Goal: Information Seeking & Learning: Check status

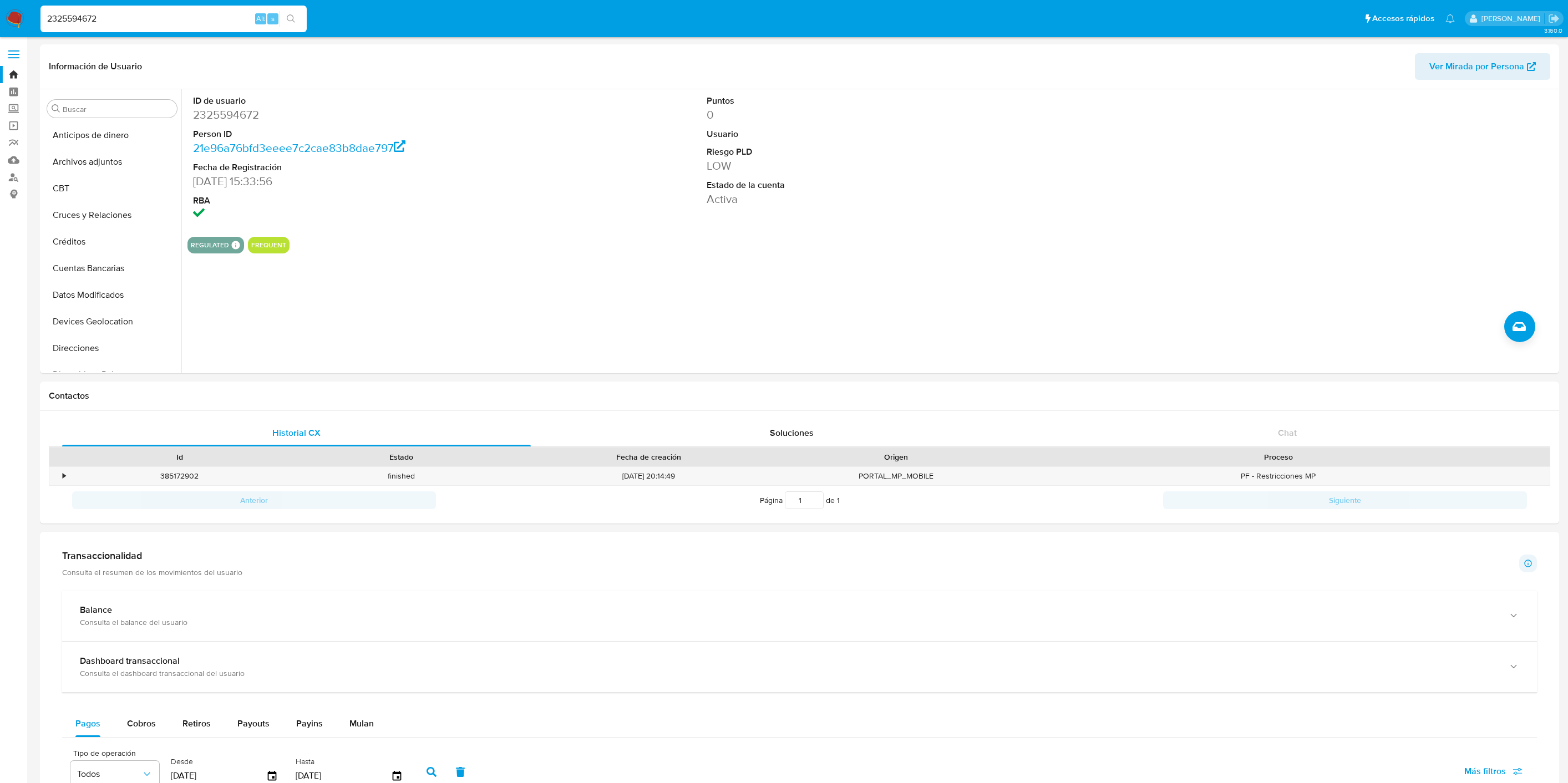
select select "10"
click at [108, 17] on input "153002503" at bounding box center [173, 19] width 266 height 15
paste input "208254675"
type input "208254675"
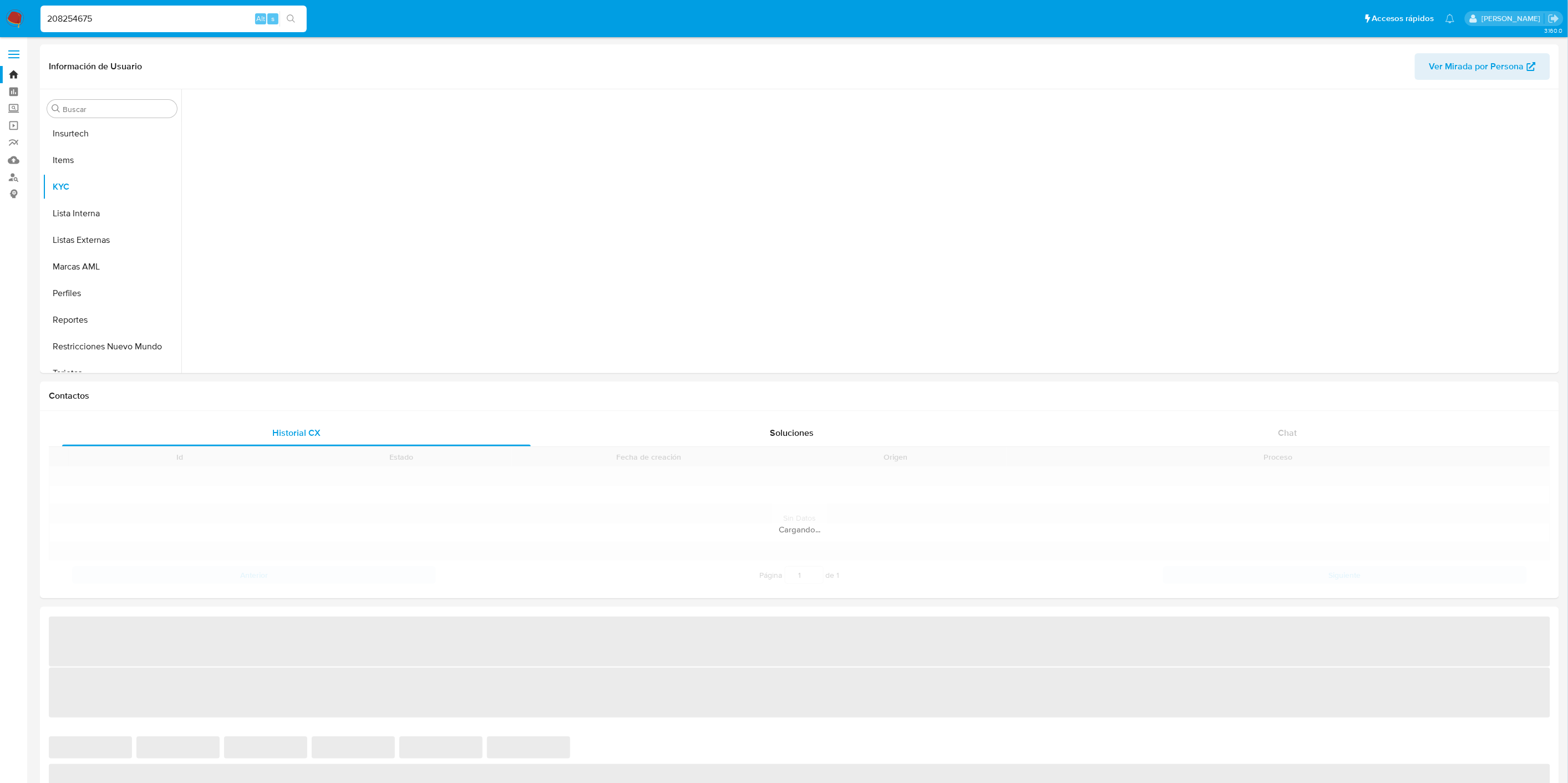
scroll to position [495, 0]
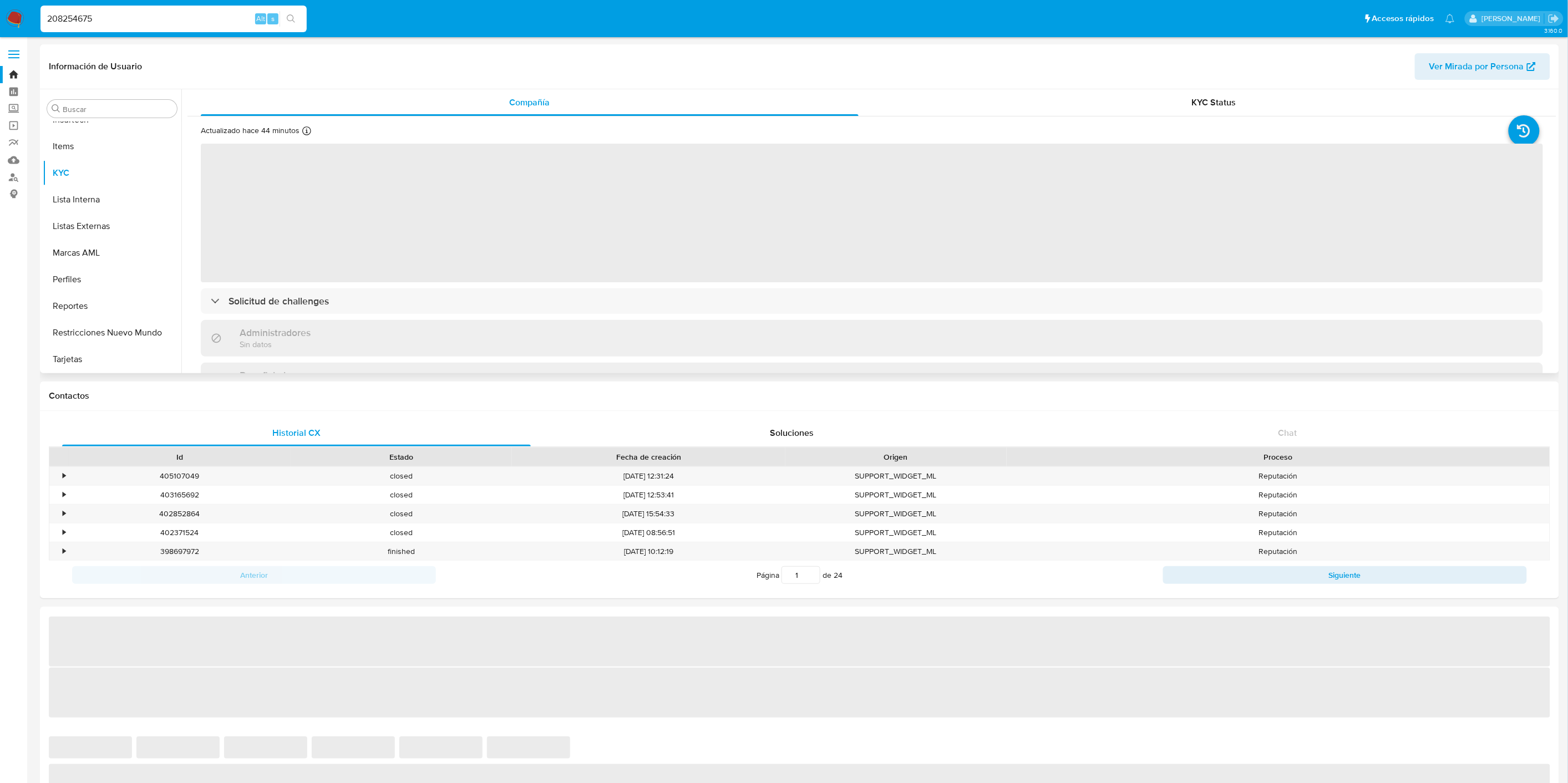
click at [1260, 73] on header "Información de Usuario Ver Mirada por Persona" at bounding box center [799, 66] width 1501 height 27
select select "10"
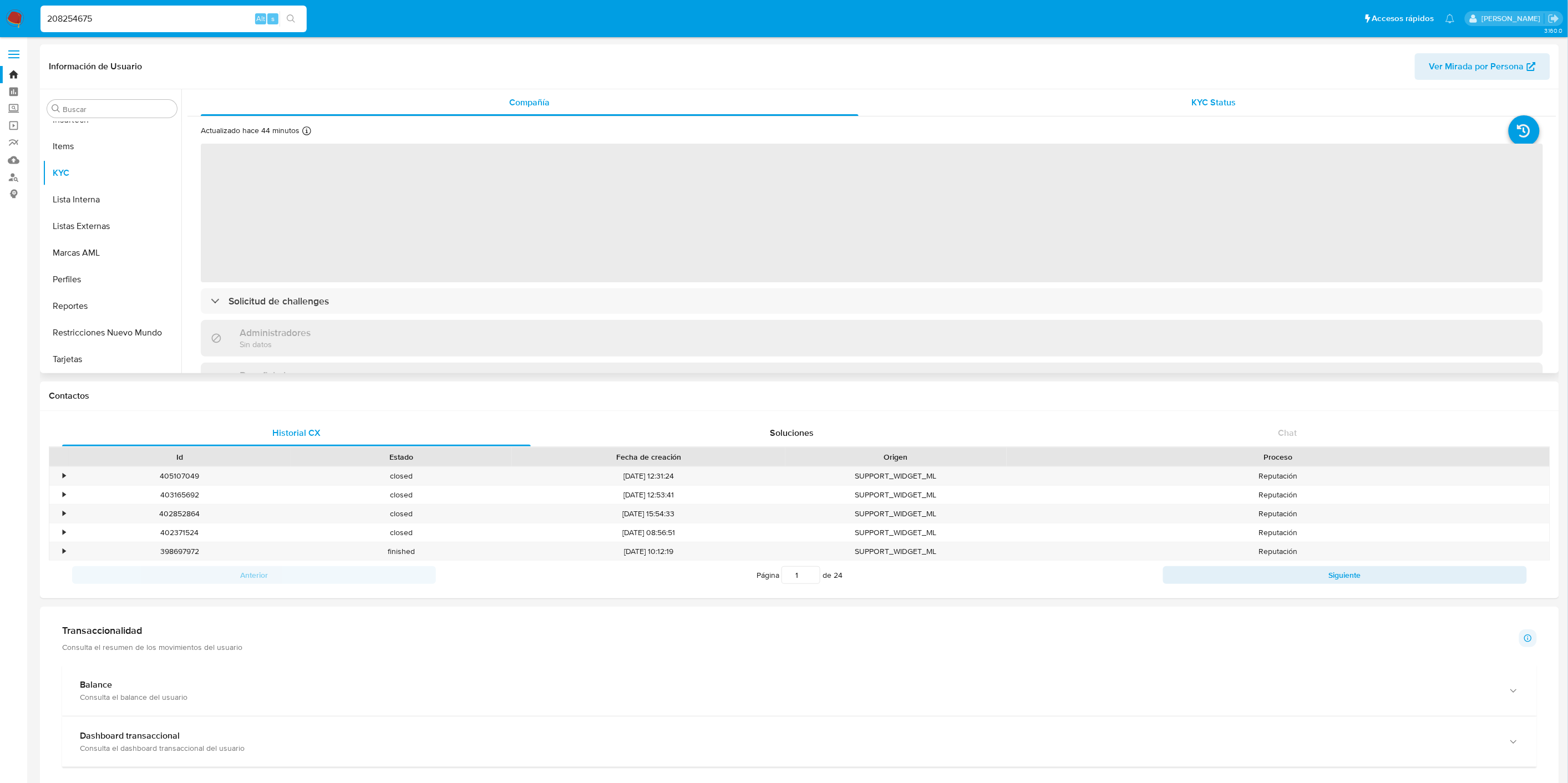
click at [1260, 100] on div "KYC Status" at bounding box center [1214, 103] width 658 height 27
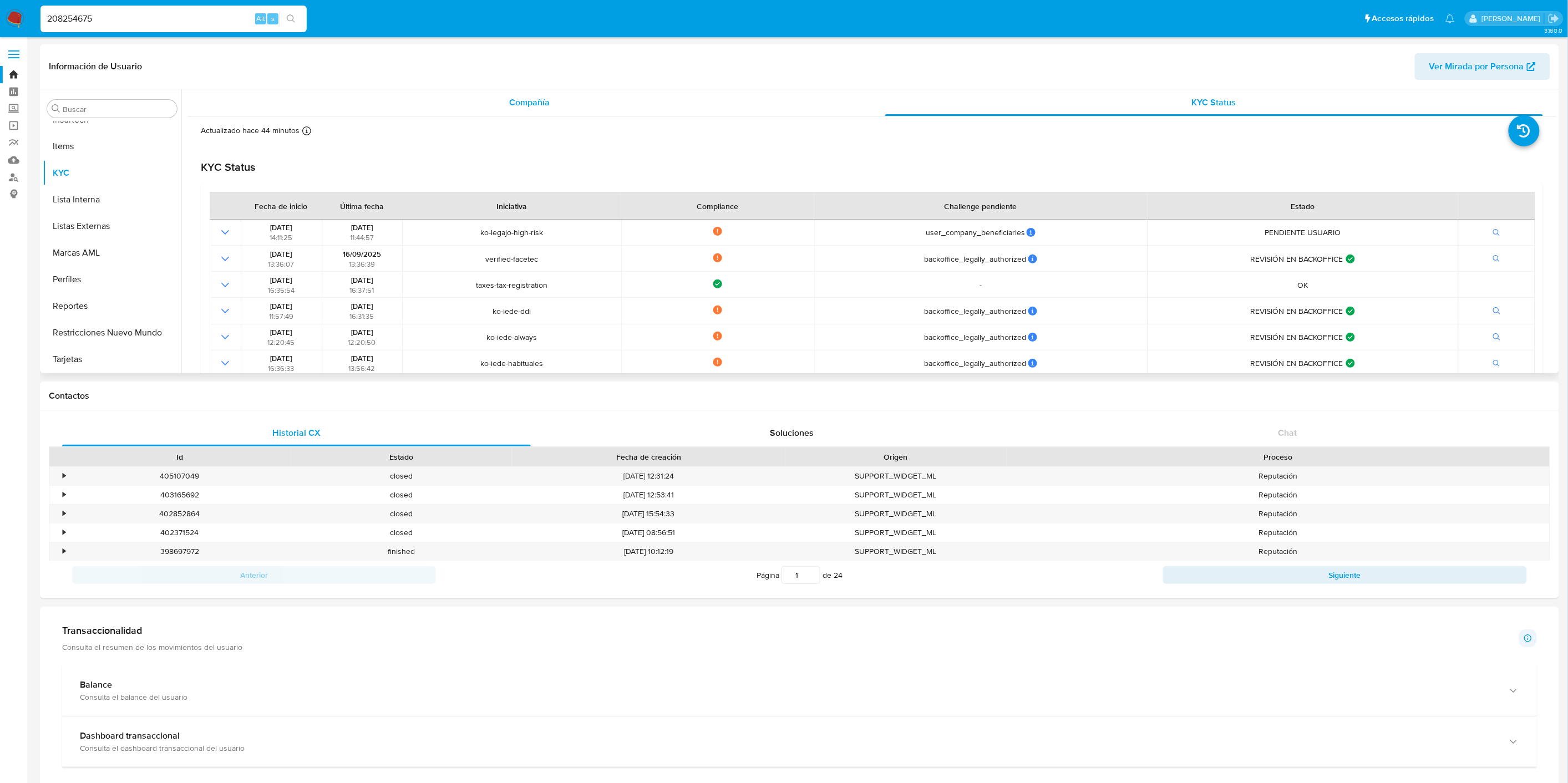
click at [391, 101] on div "Compañía" at bounding box center [530, 103] width 658 height 27
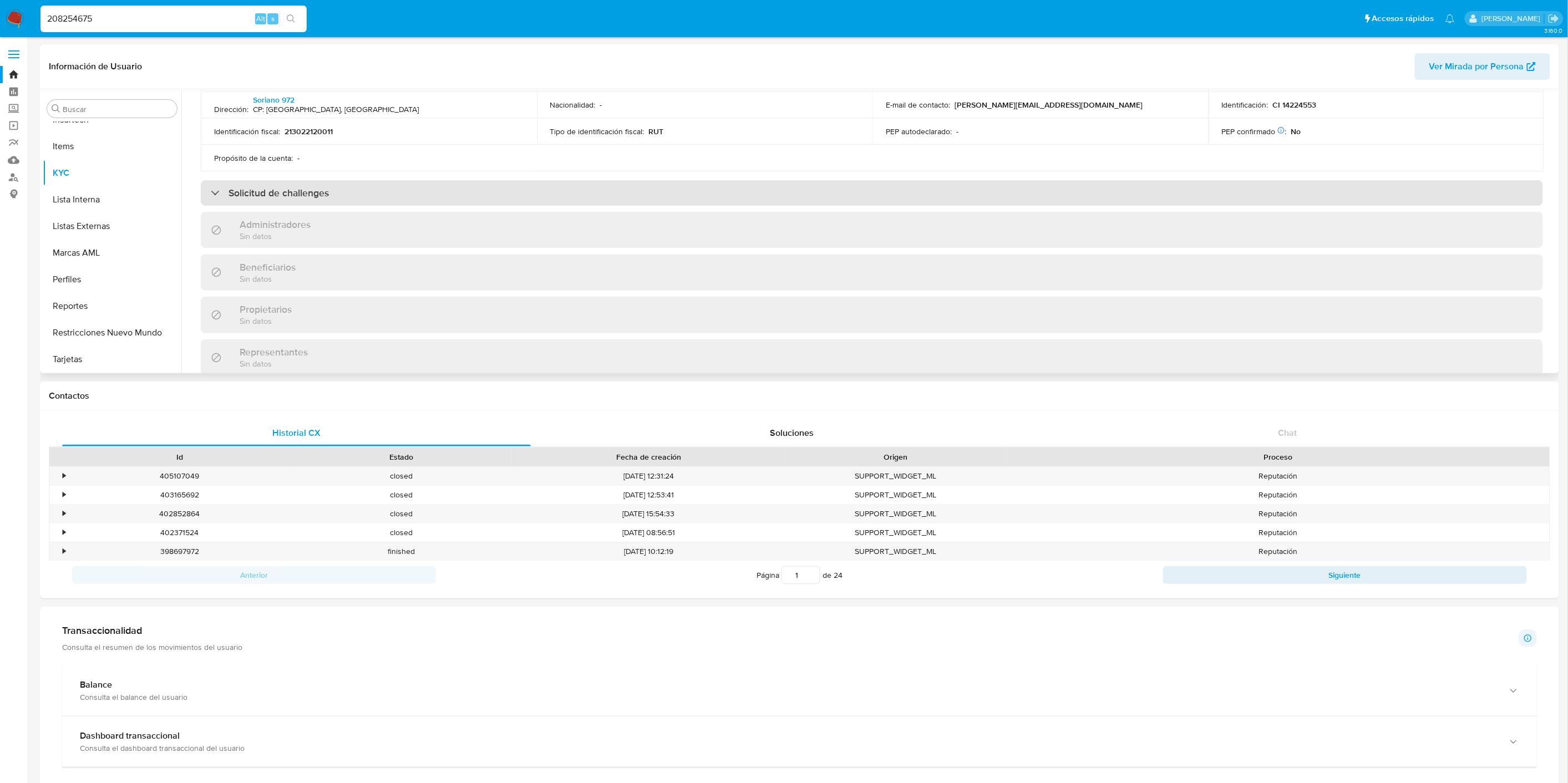
scroll to position [369, 0]
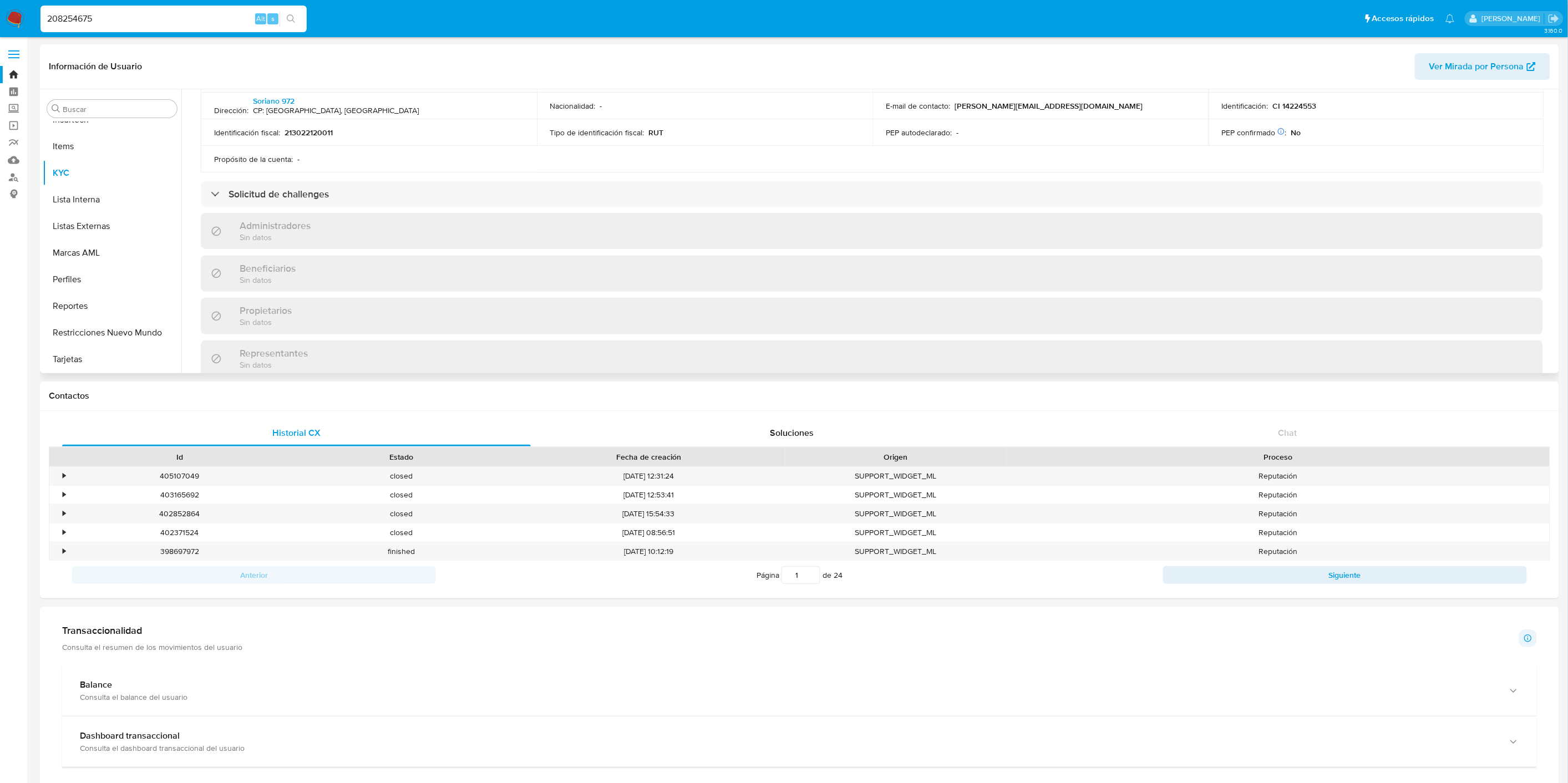
click at [556, 180] on div "Información de empresa ID de usuario : 208254675 Nombre del comercio : [PERSON_…" at bounding box center [872, 195] width 1342 height 842
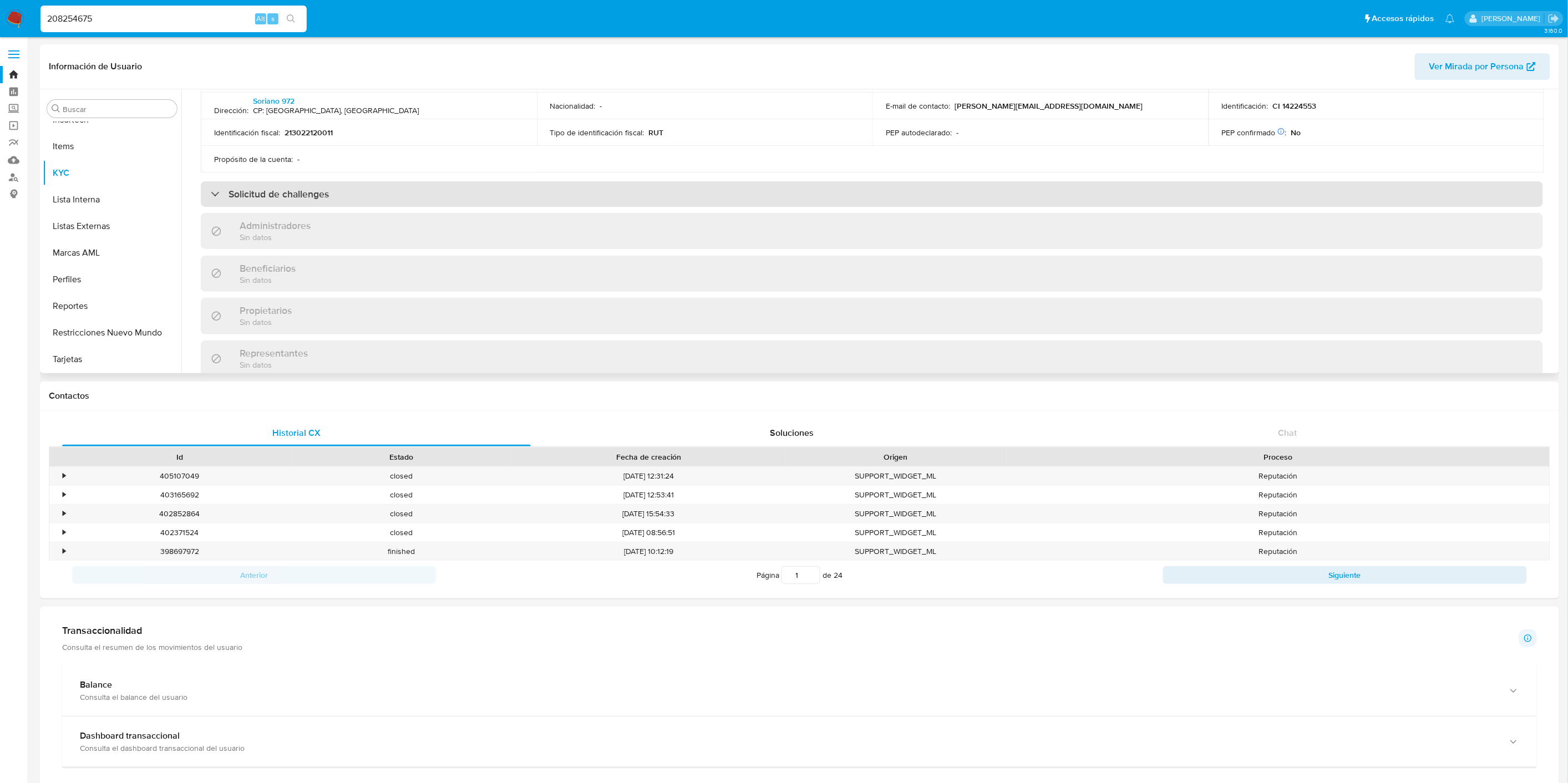
click at [552, 188] on div "Solicitud de challenges" at bounding box center [872, 194] width 1342 height 26
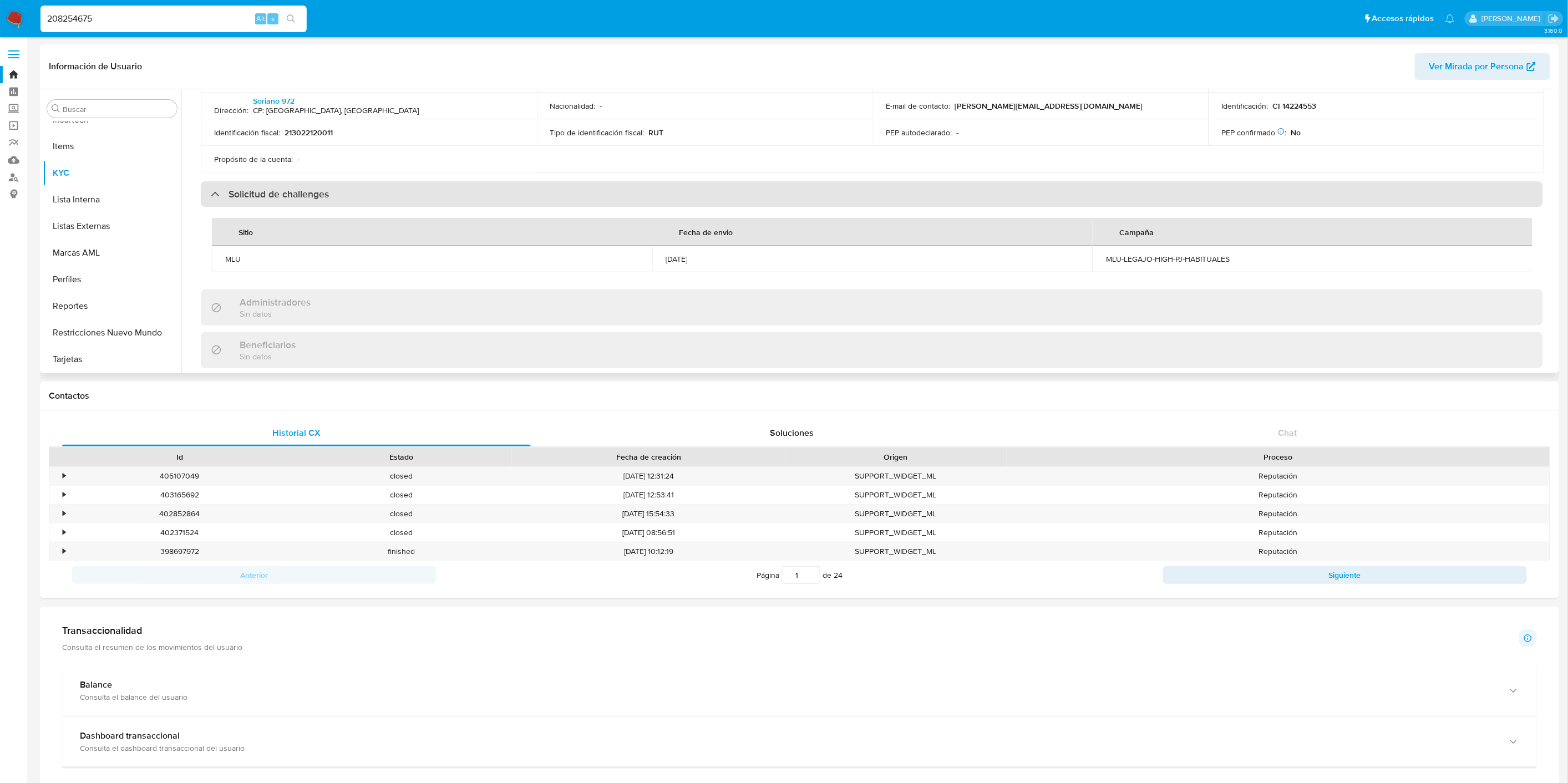
click at [552, 188] on div "Solicitud de challenges" at bounding box center [872, 194] width 1342 height 26
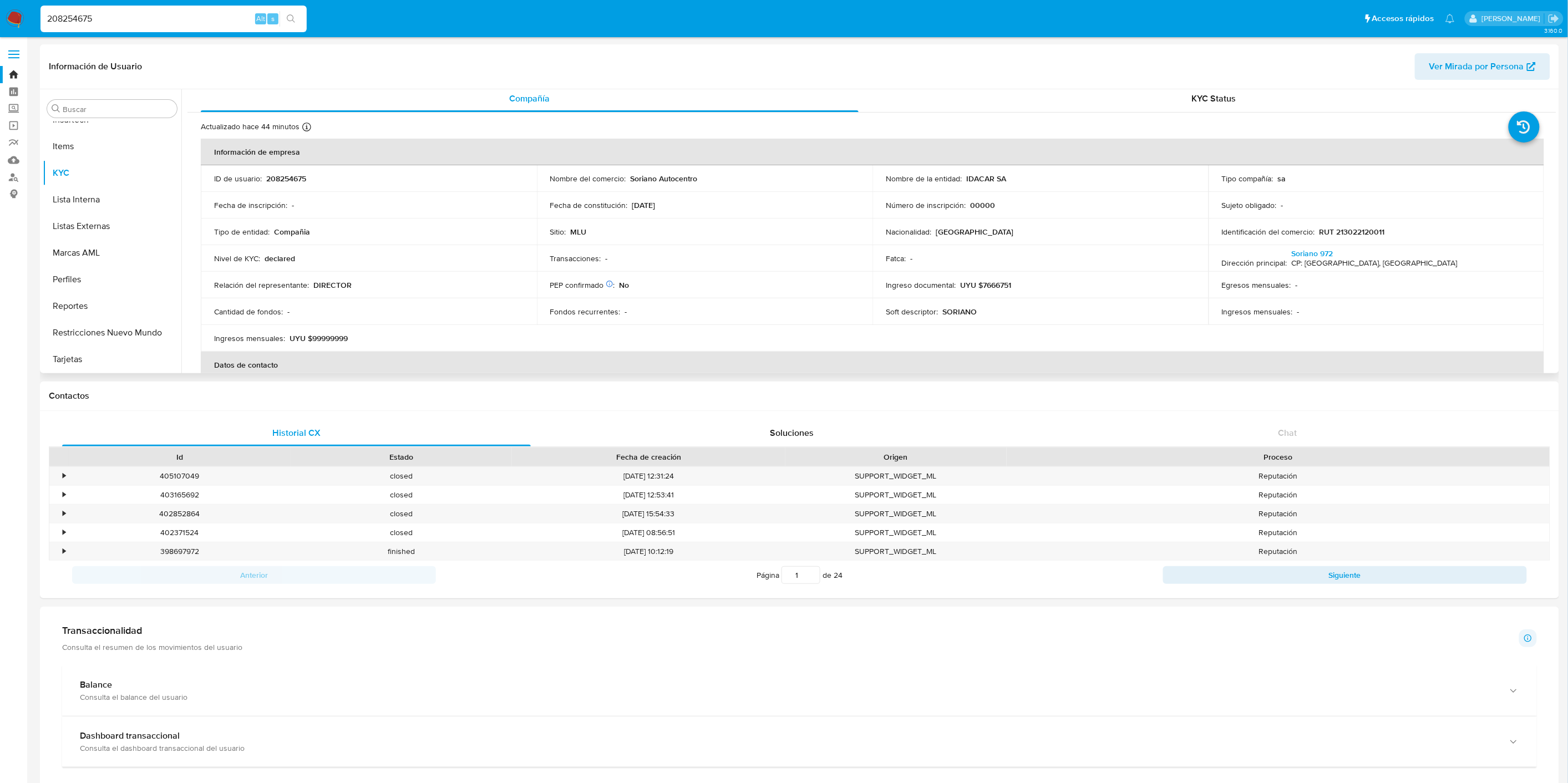
scroll to position [0, 0]
click at [1234, 103] on div "KYC Status" at bounding box center [1214, 103] width 658 height 27
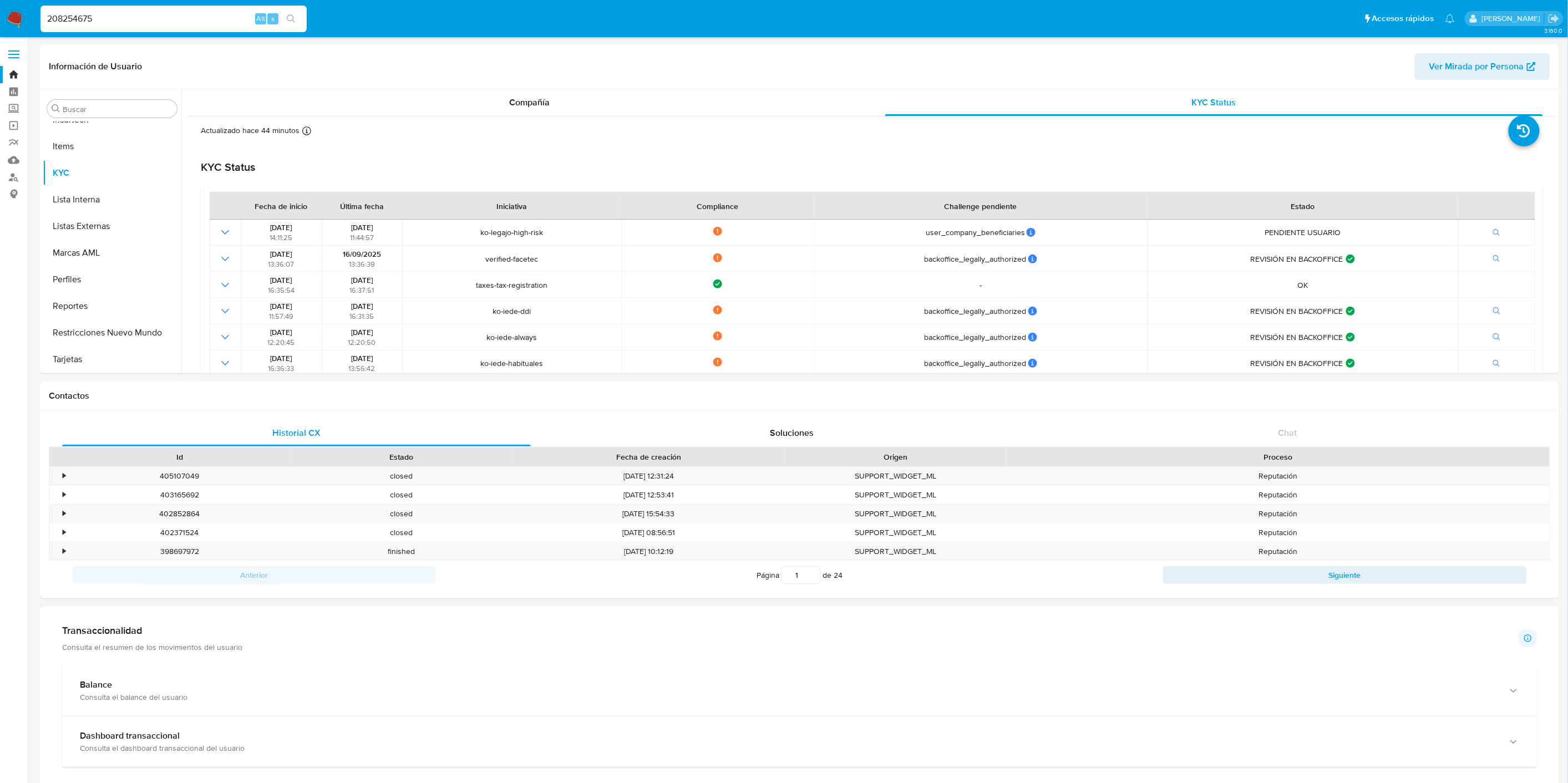
click at [112, 32] on div "208254675 Alt s" at bounding box center [173, 19] width 266 height 31
click at [123, 20] on input "208254675" at bounding box center [173, 19] width 266 height 15
paste input "133462110"
type input "133462110"
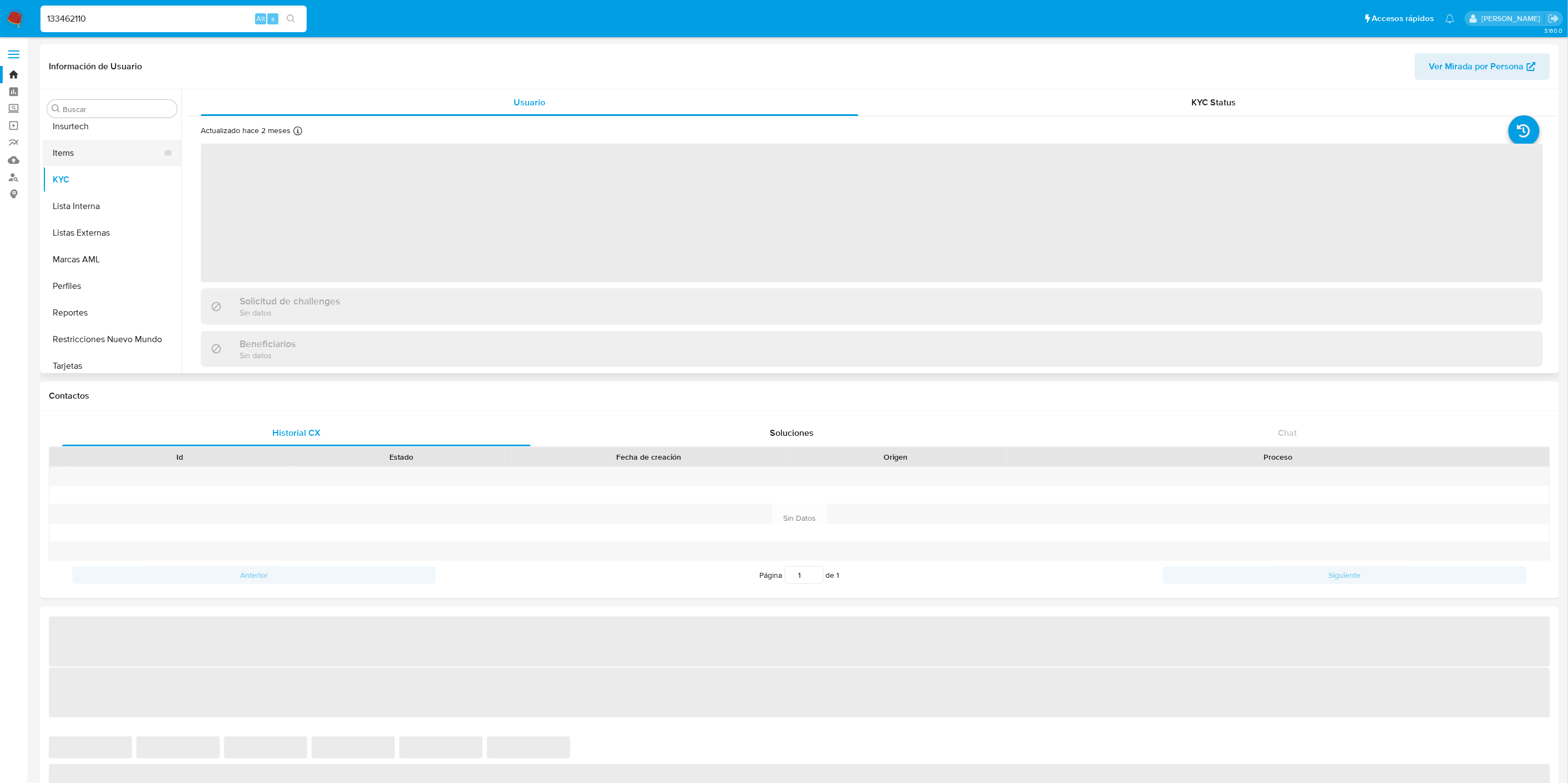
scroll to position [495, 0]
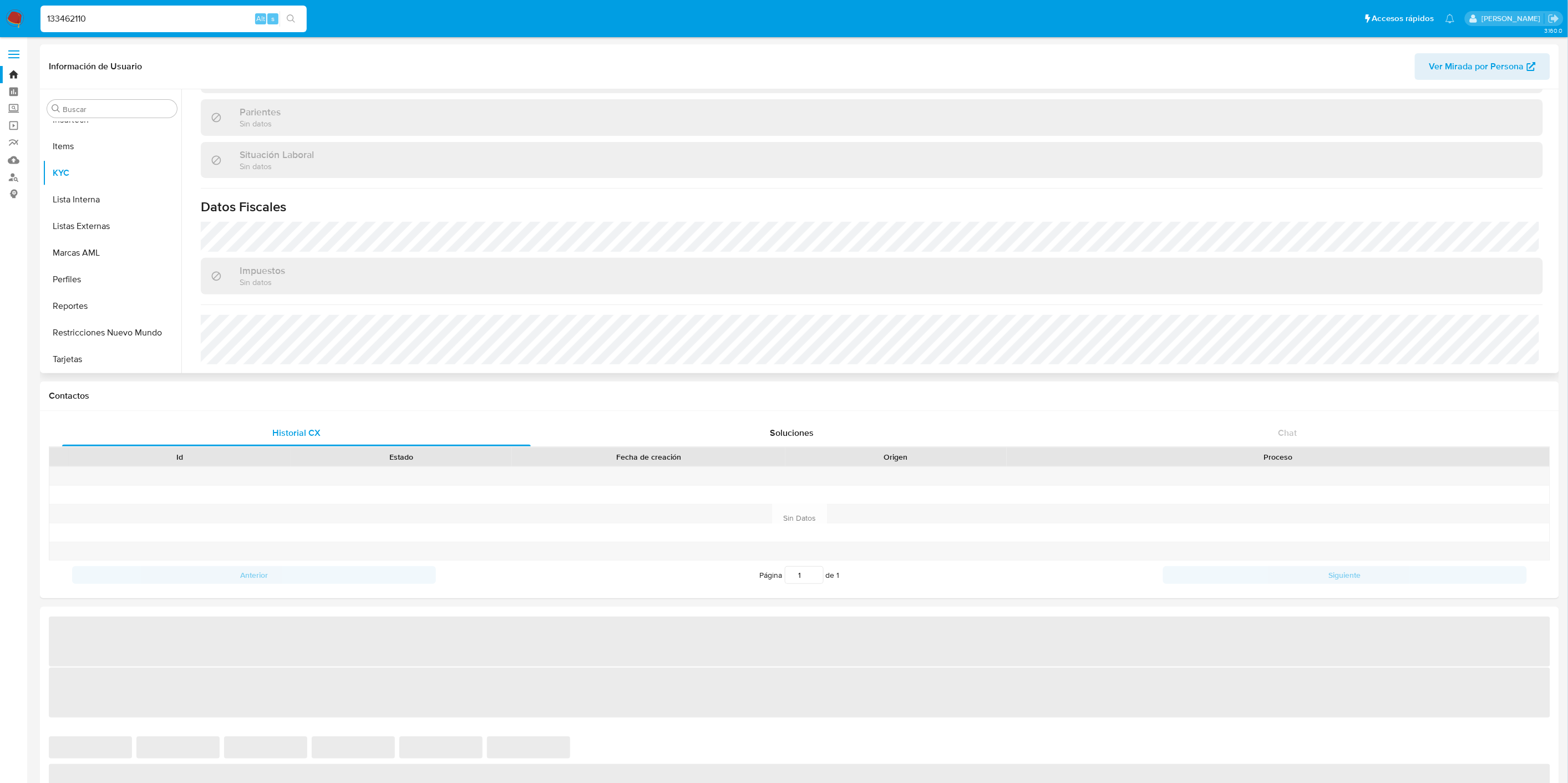
select select "10"
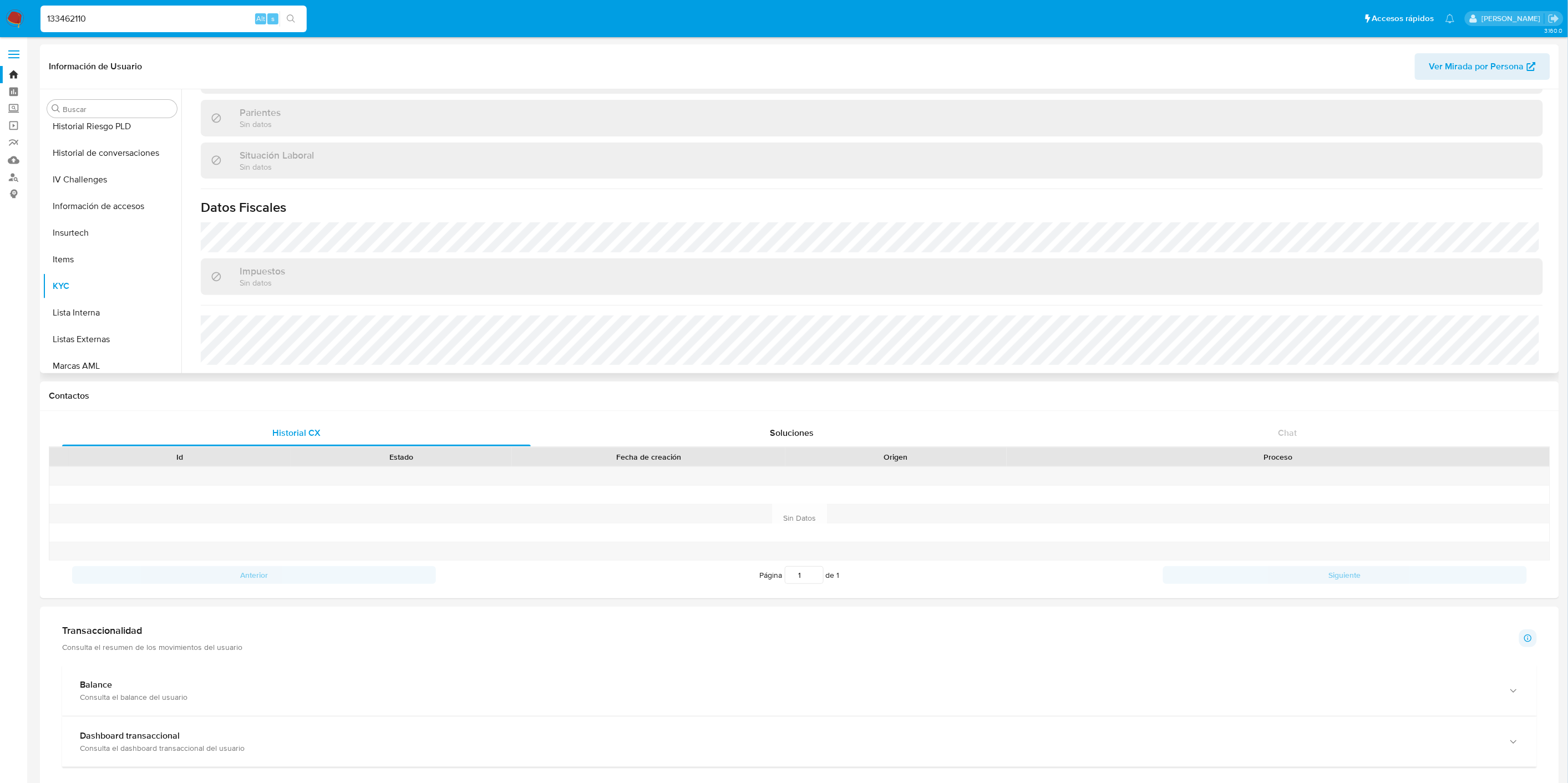
scroll to position [248, 0]
click at [82, 208] on button "General" at bounding box center [107, 207] width 130 height 27
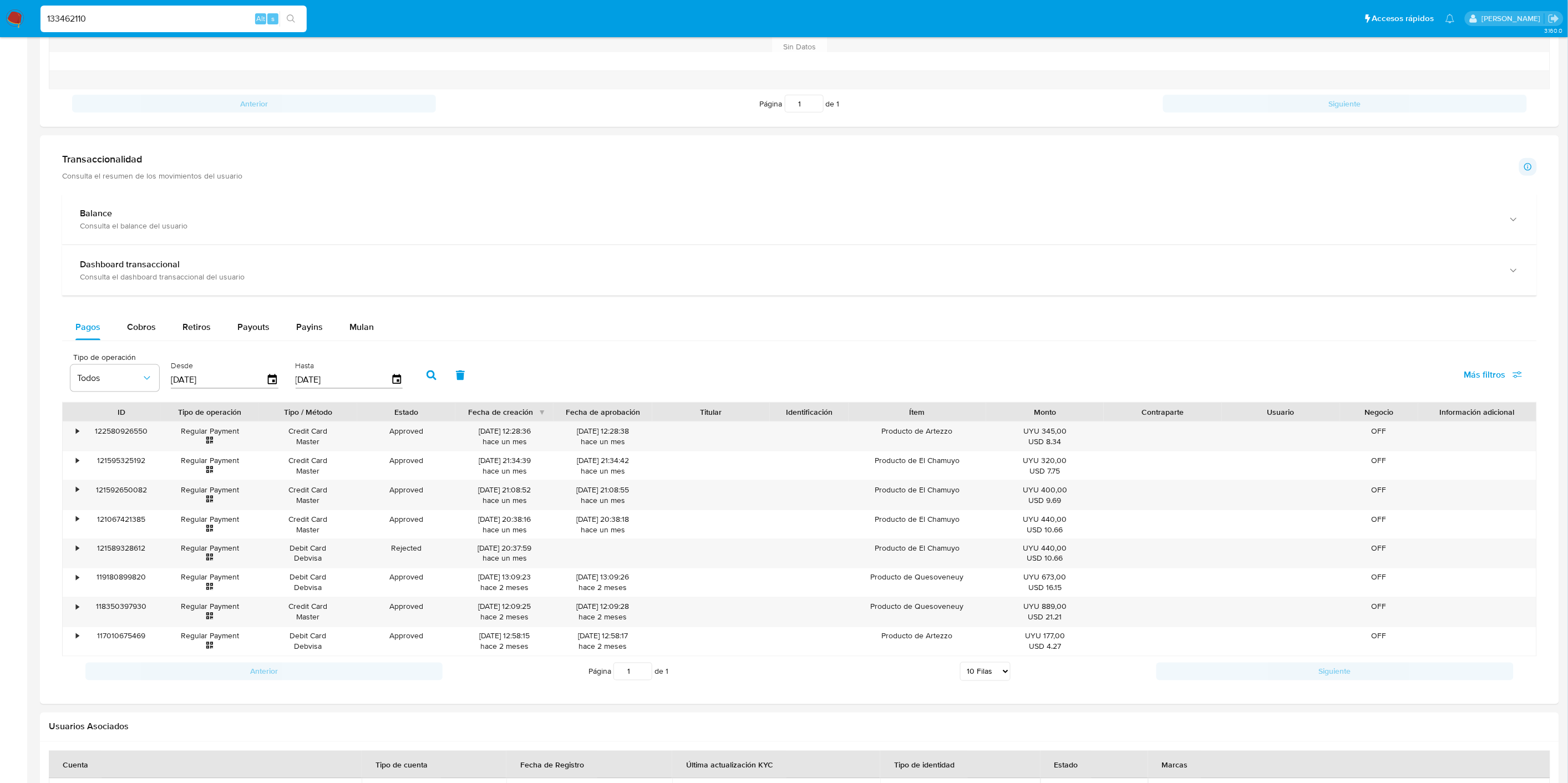
scroll to position [493, 0]
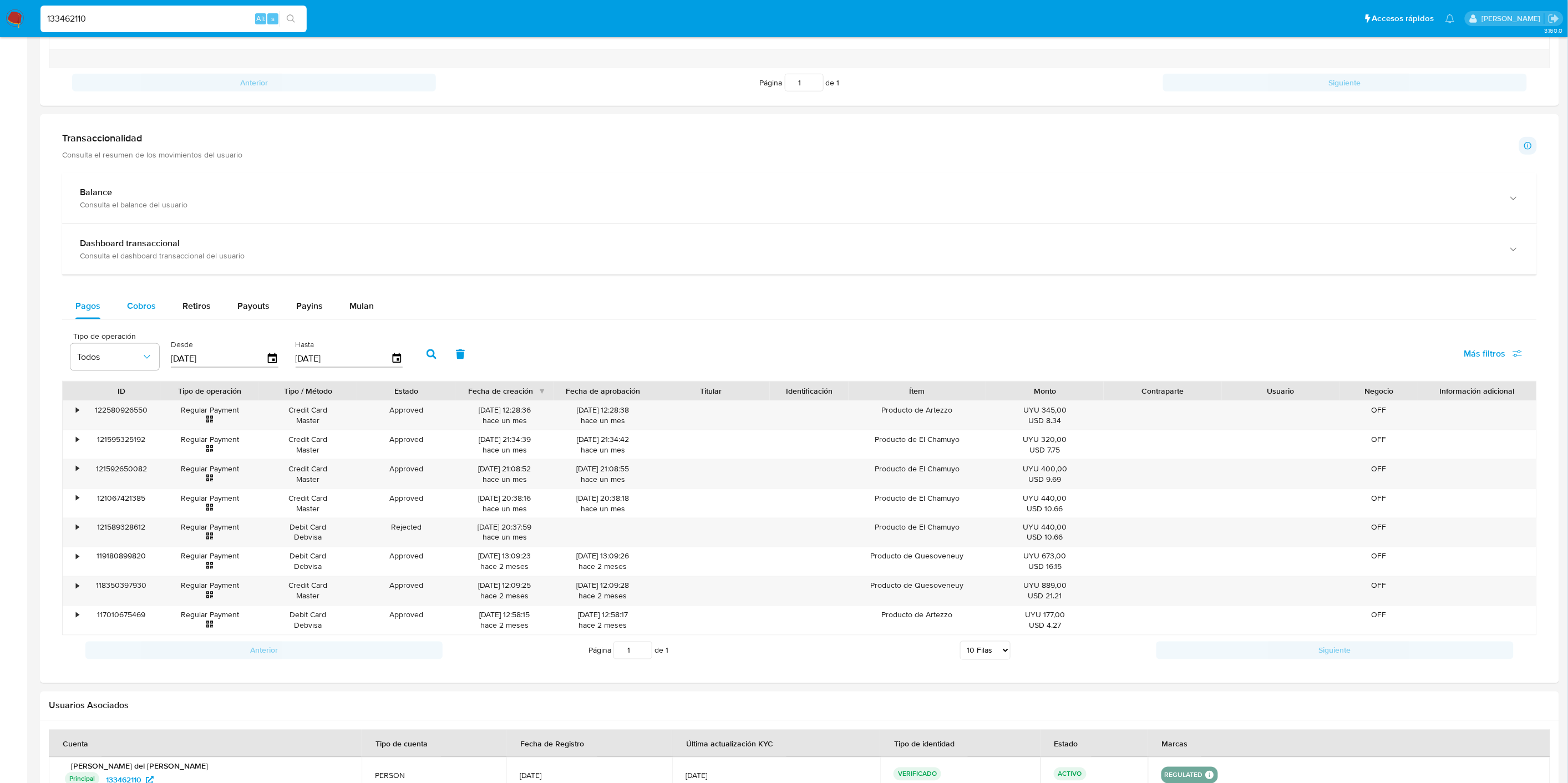
click at [142, 302] on span "Cobros" at bounding box center [141, 306] width 29 height 13
select select "10"
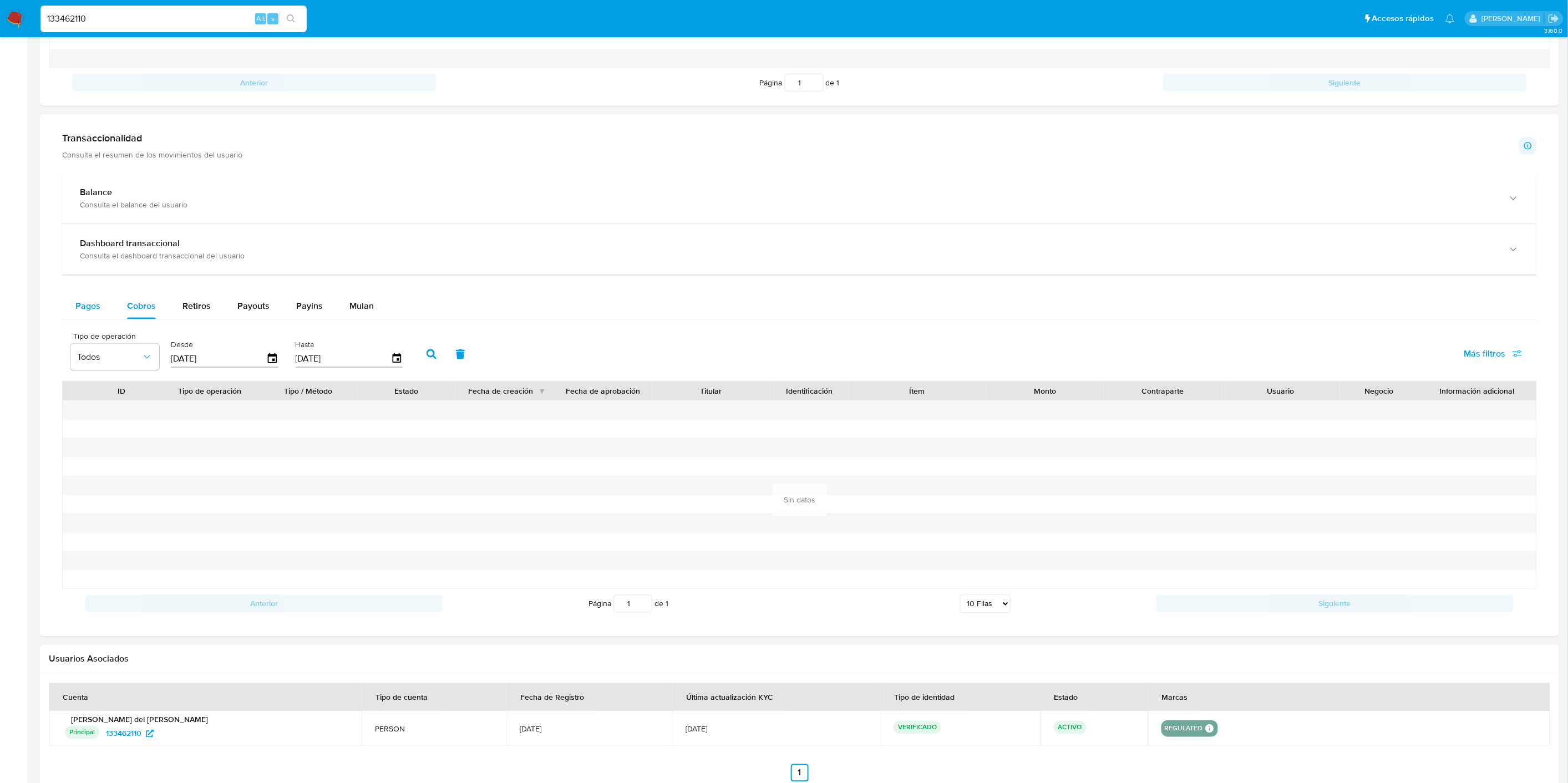
click at [84, 302] on span "Pagos" at bounding box center [87, 306] width 25 height 13
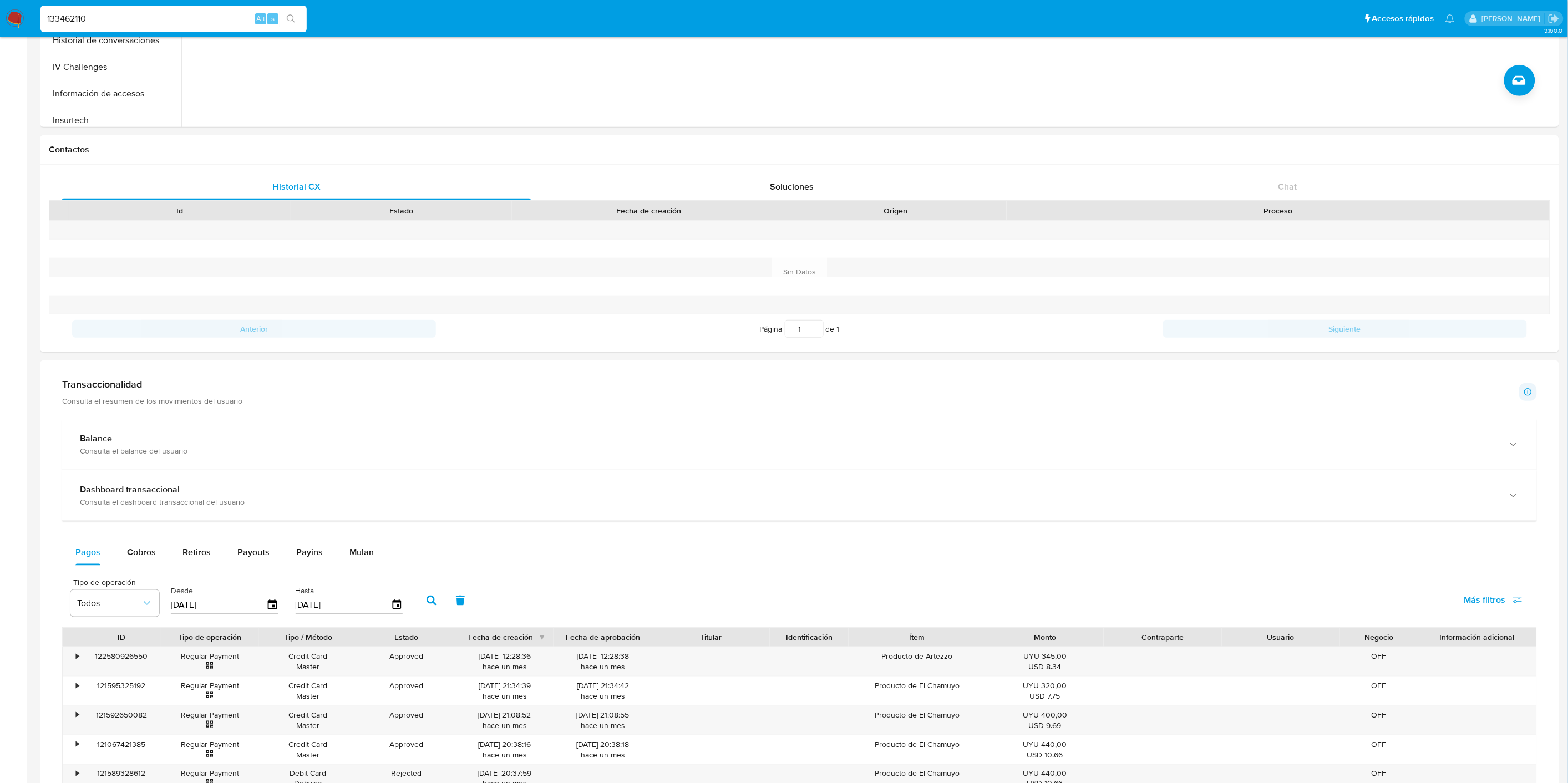
scroll to position [0, 0]
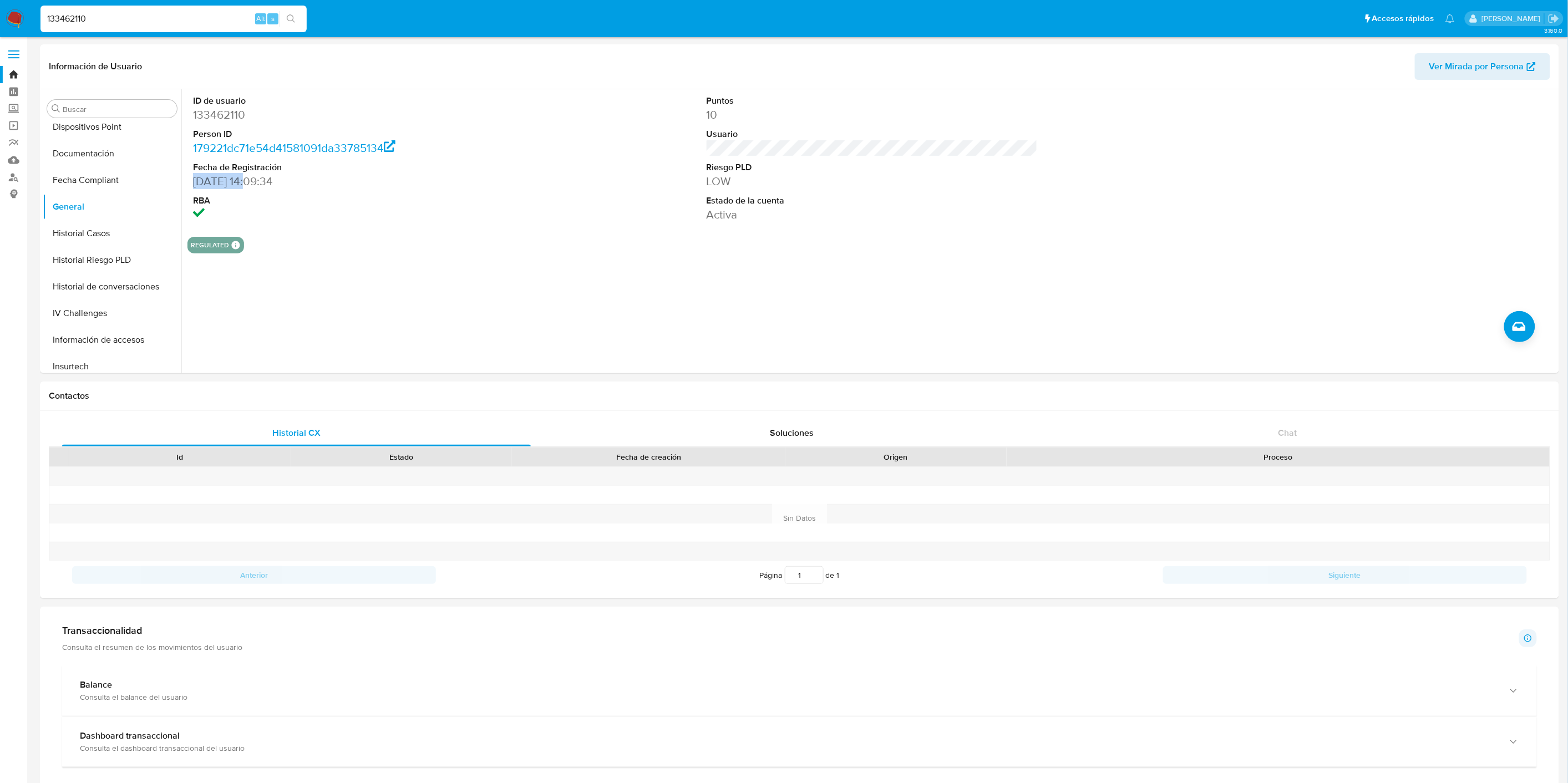
drag, startPoint x: 246, startPoint y: 180, endPoint x: 184, endPoint y: 182, distance: 62.0
click at [184, 182] on div "ID de usuario 133462110 Person ID 179221dc71e54d41581091da33785134 Fecha de Reg…" at bounding box center [869, 231] width 1375 height 284
copy dd "[DATE]"
click at [83, 235] on button "KYC" at bounding box center [107, 235] width 130 height 27
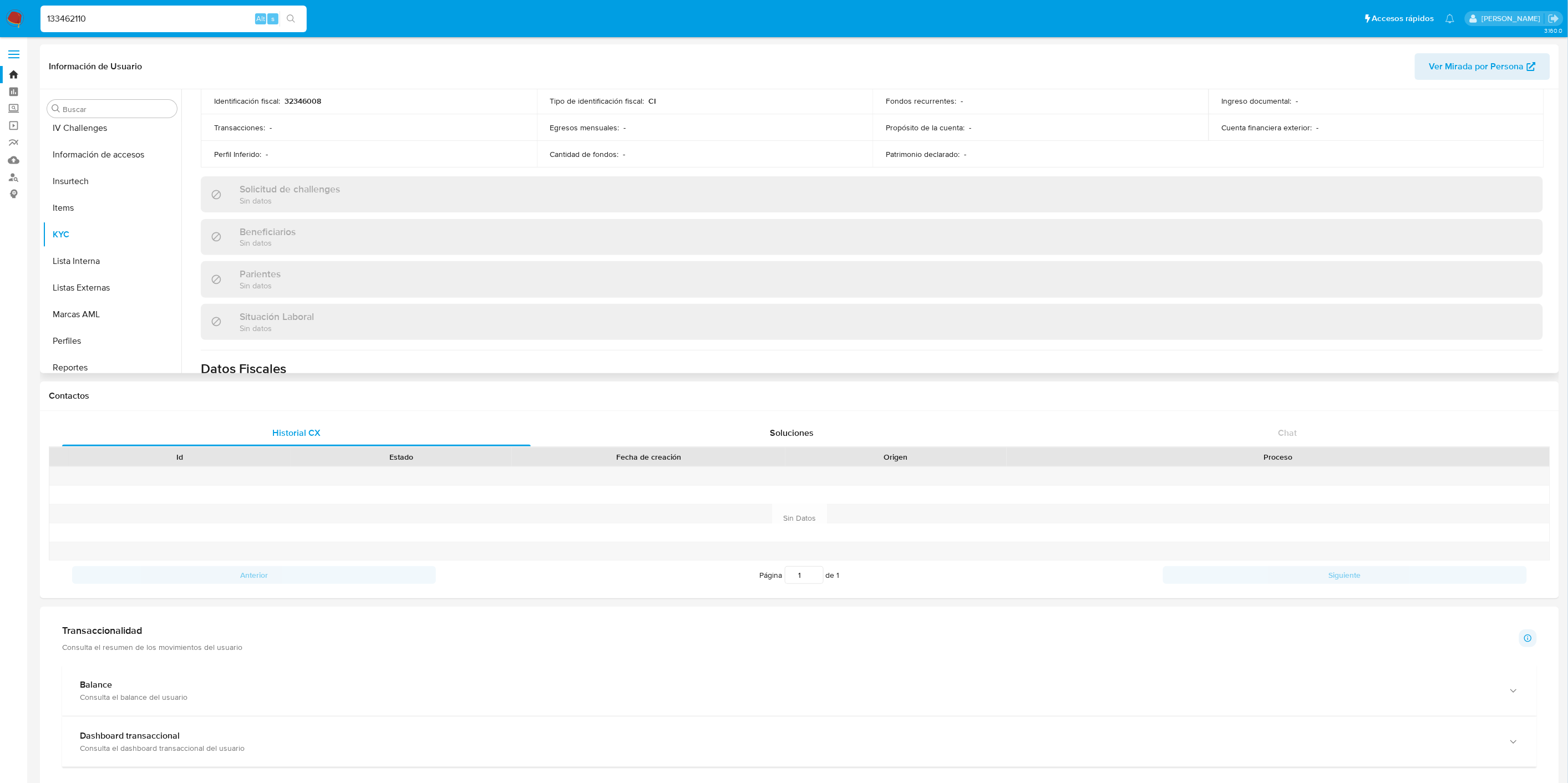
scroll to position [535, 0]
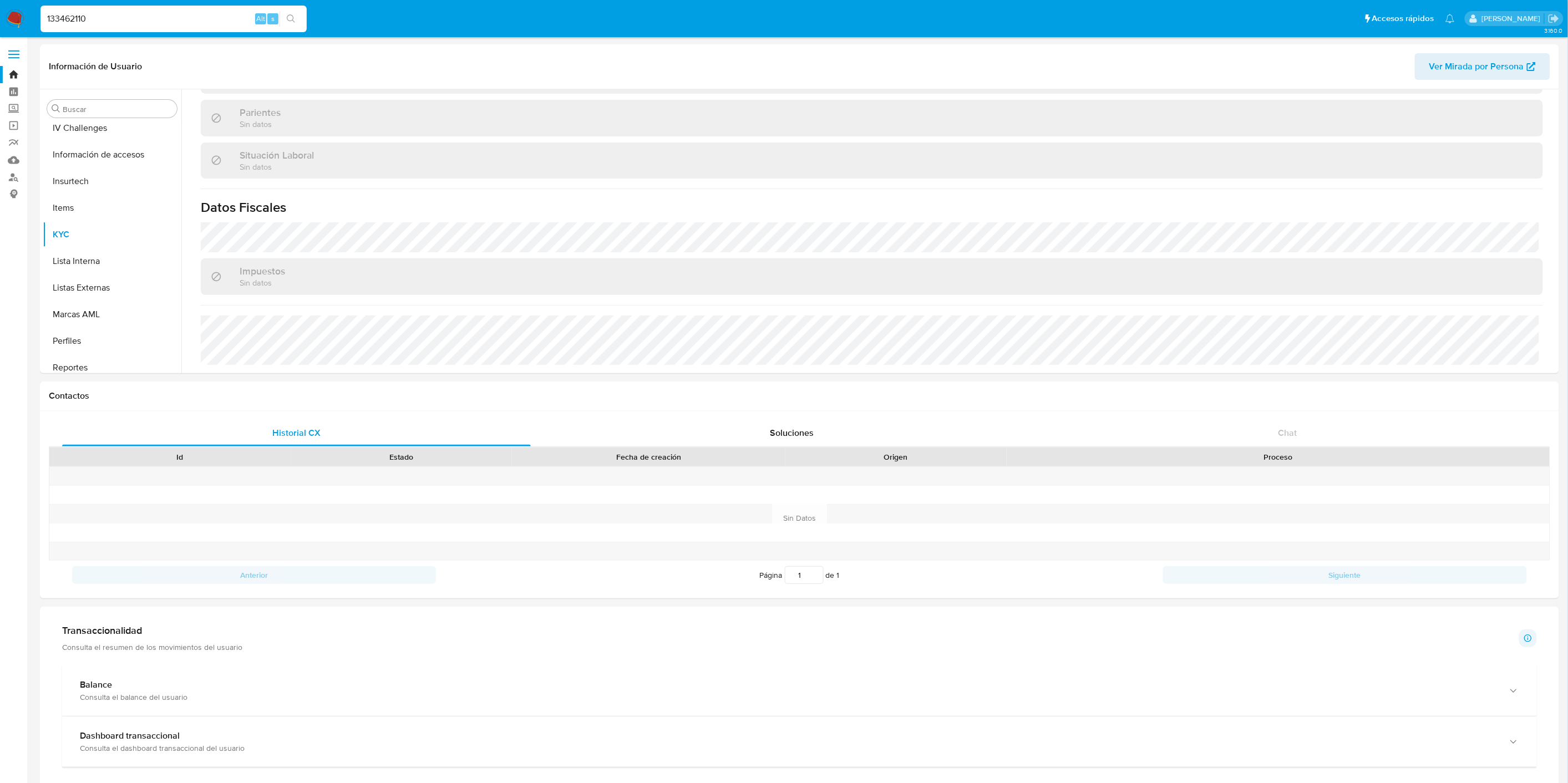
click at [98, 21] on input "133462110" at bounding box center [173, 19] width 266 height 15
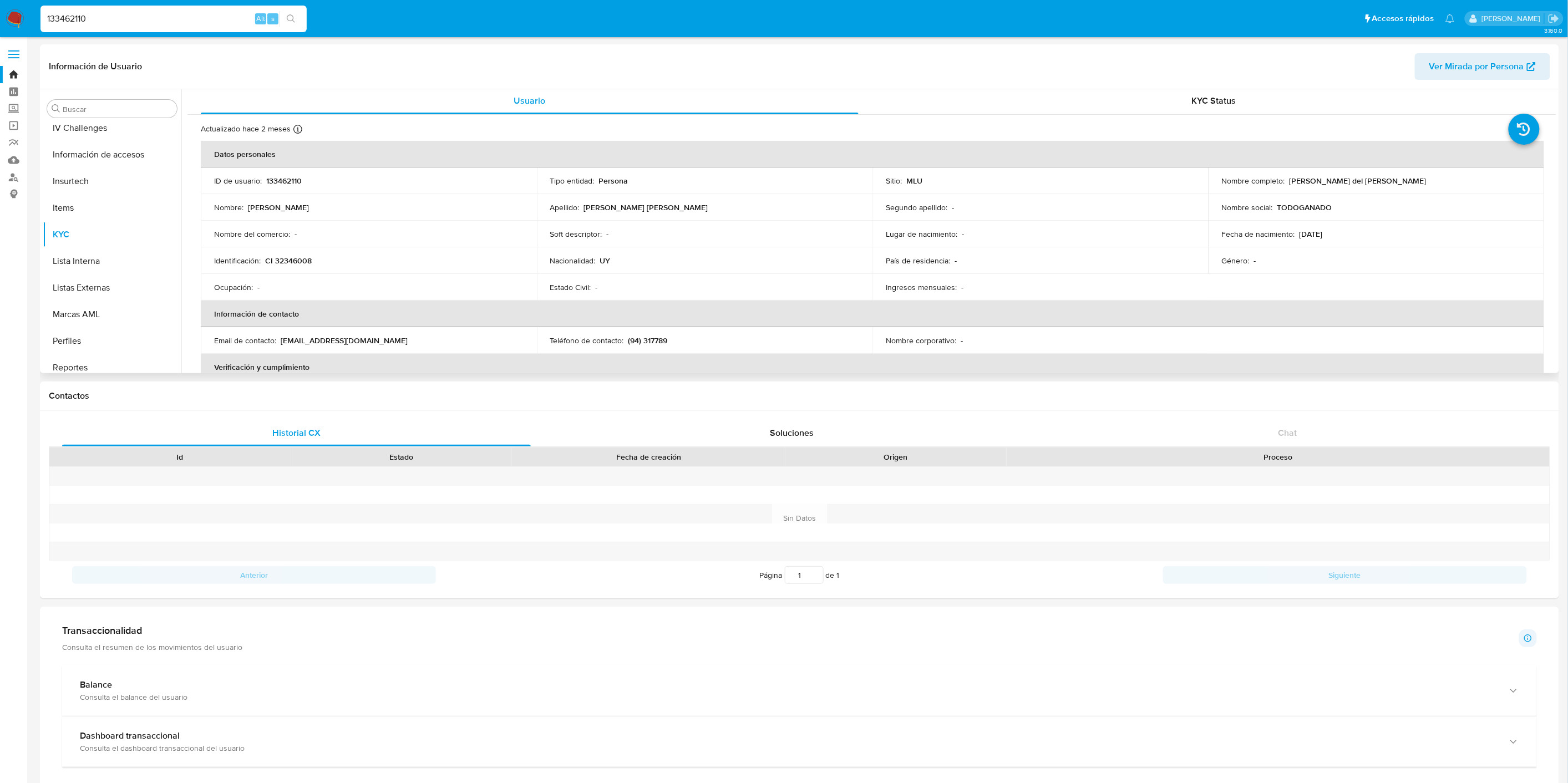
scroll to position [0, 0]
click at [1287, 94] on div "KYC Status" at bounding box center [1214, 103] width 658 height 27
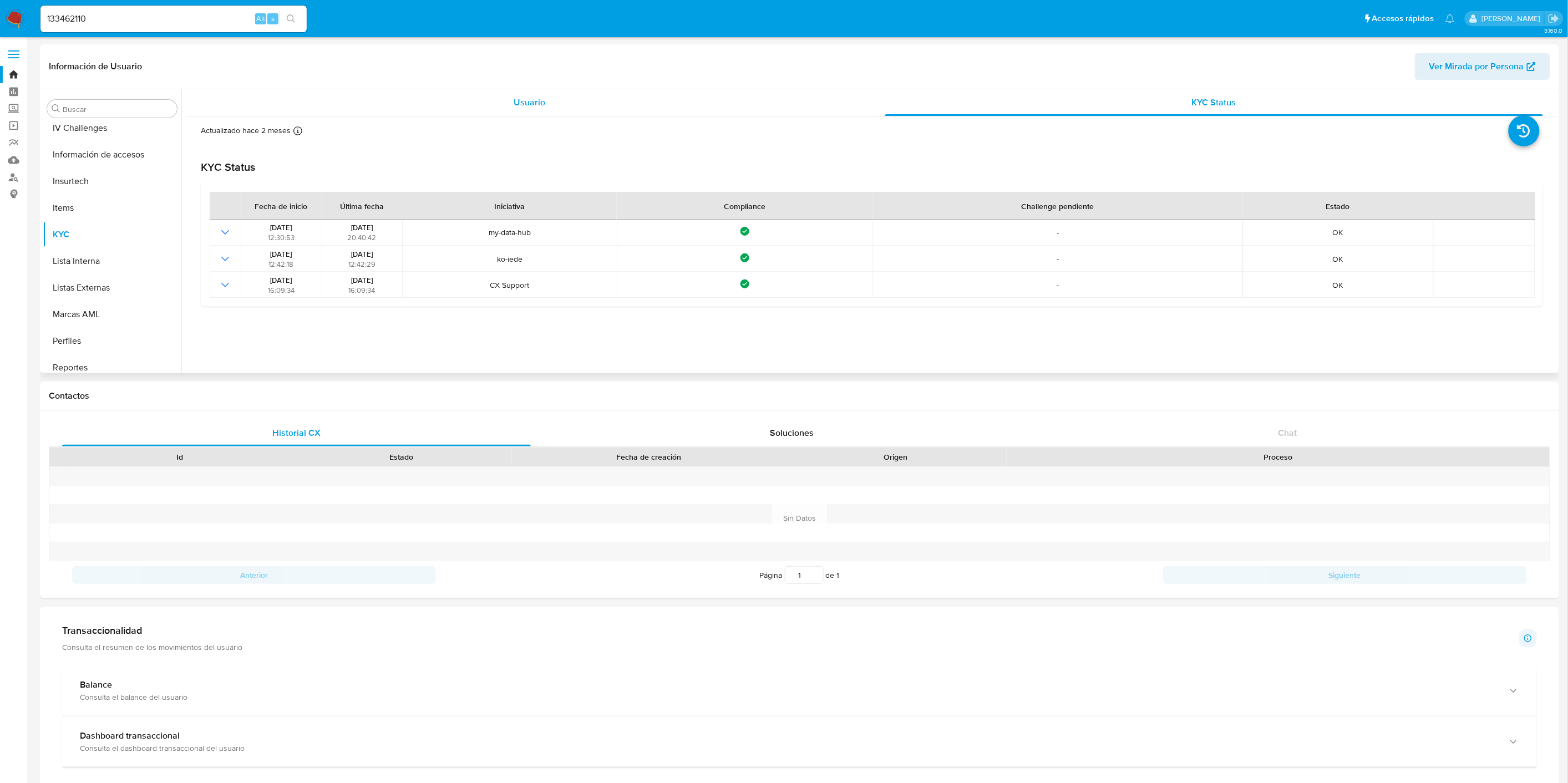
click at [511, 98] on div "Usuario" at bounding box center [530, 103] width 658 height 27
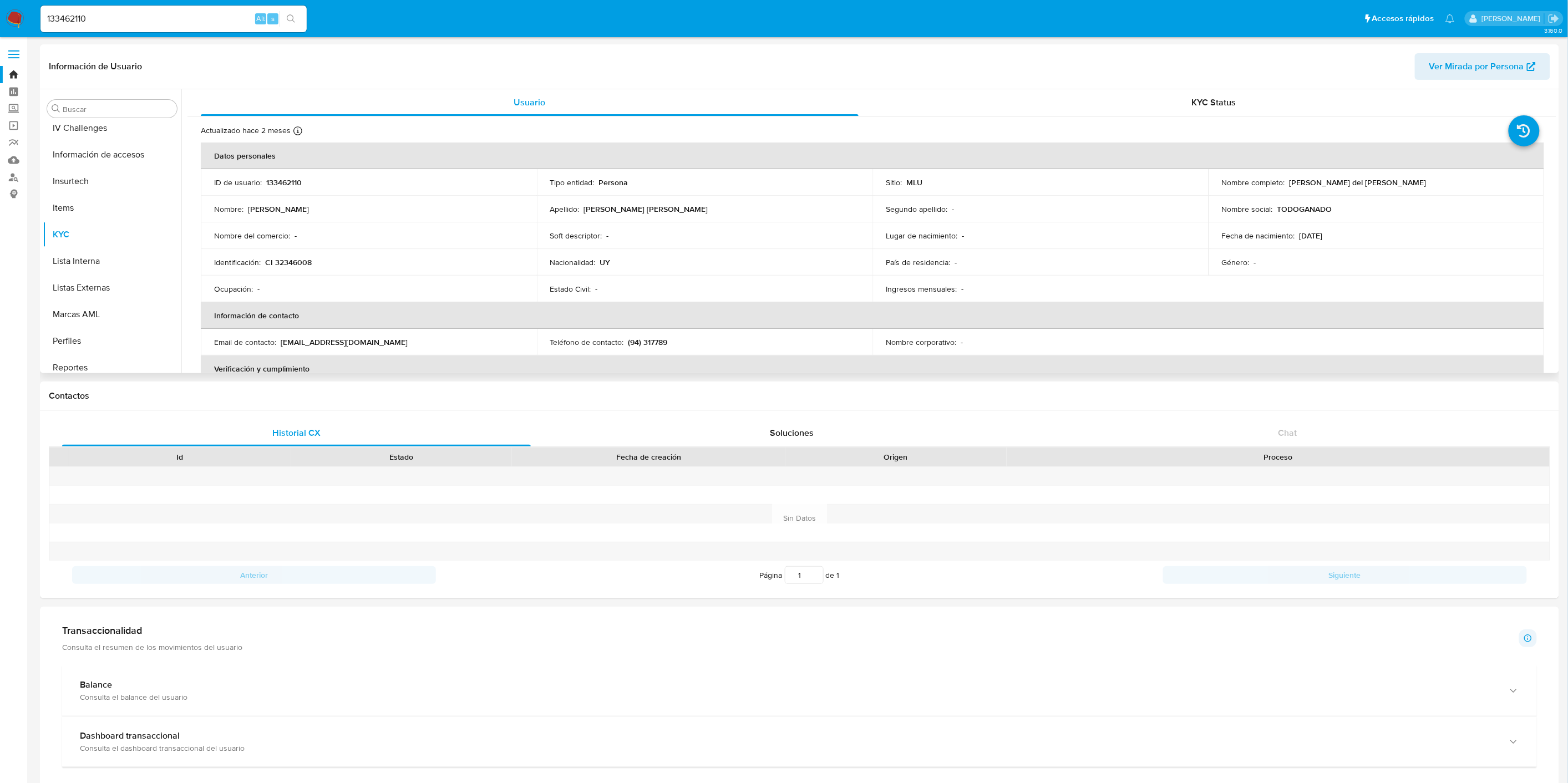
scroll to position [246, 0]
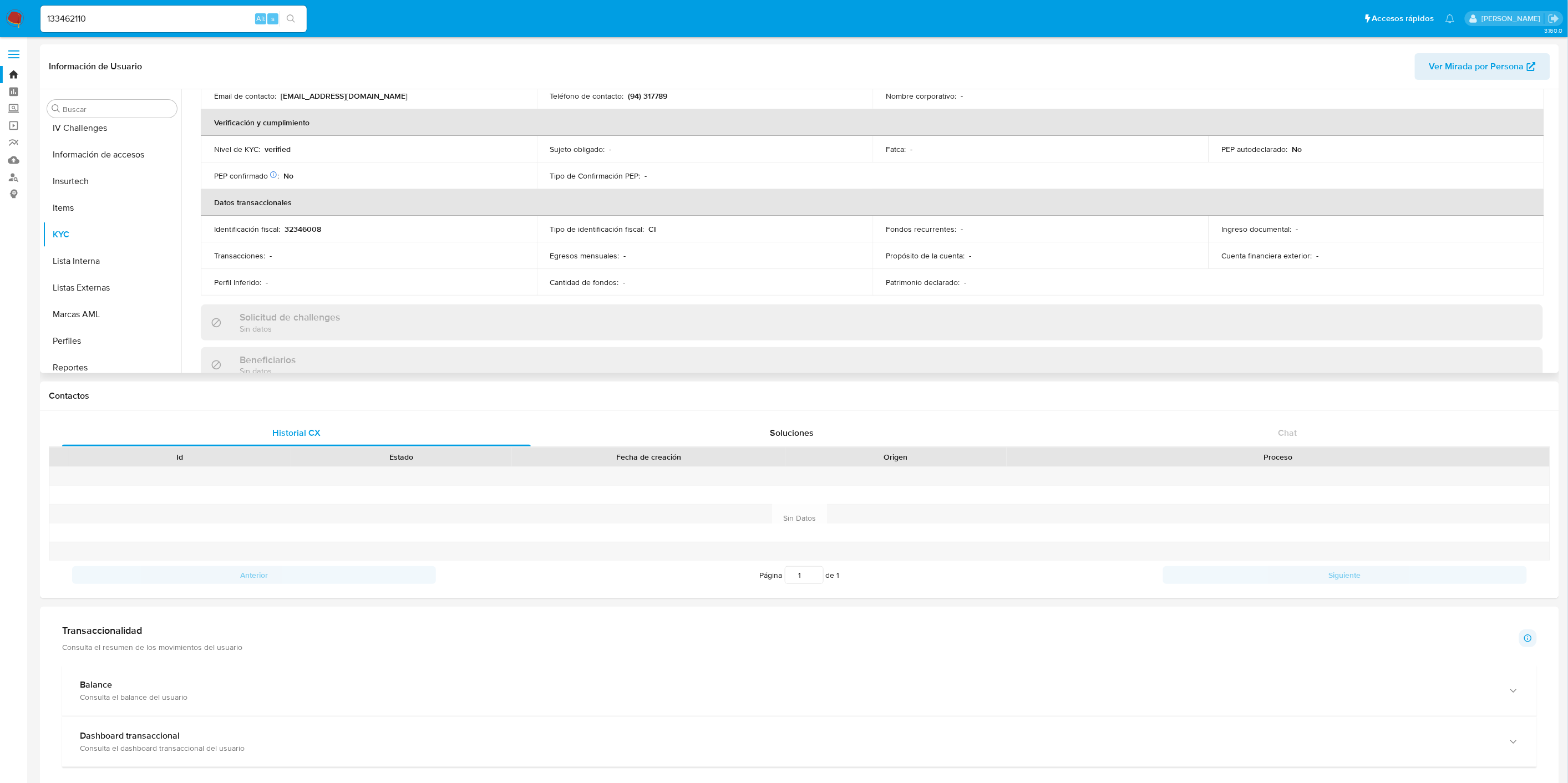
click at [303, 147] on div "Nivel de KYC : verified" at bounding box center [368, 149] width 310 height 10
click at [276, 144] on p "verified" at bounding box center [278, 149] width 26 height 10
copy p "verified"
click at [107, 26] on div "133462110 Alt s" at bounding box center [173, 19] width 266 height 27
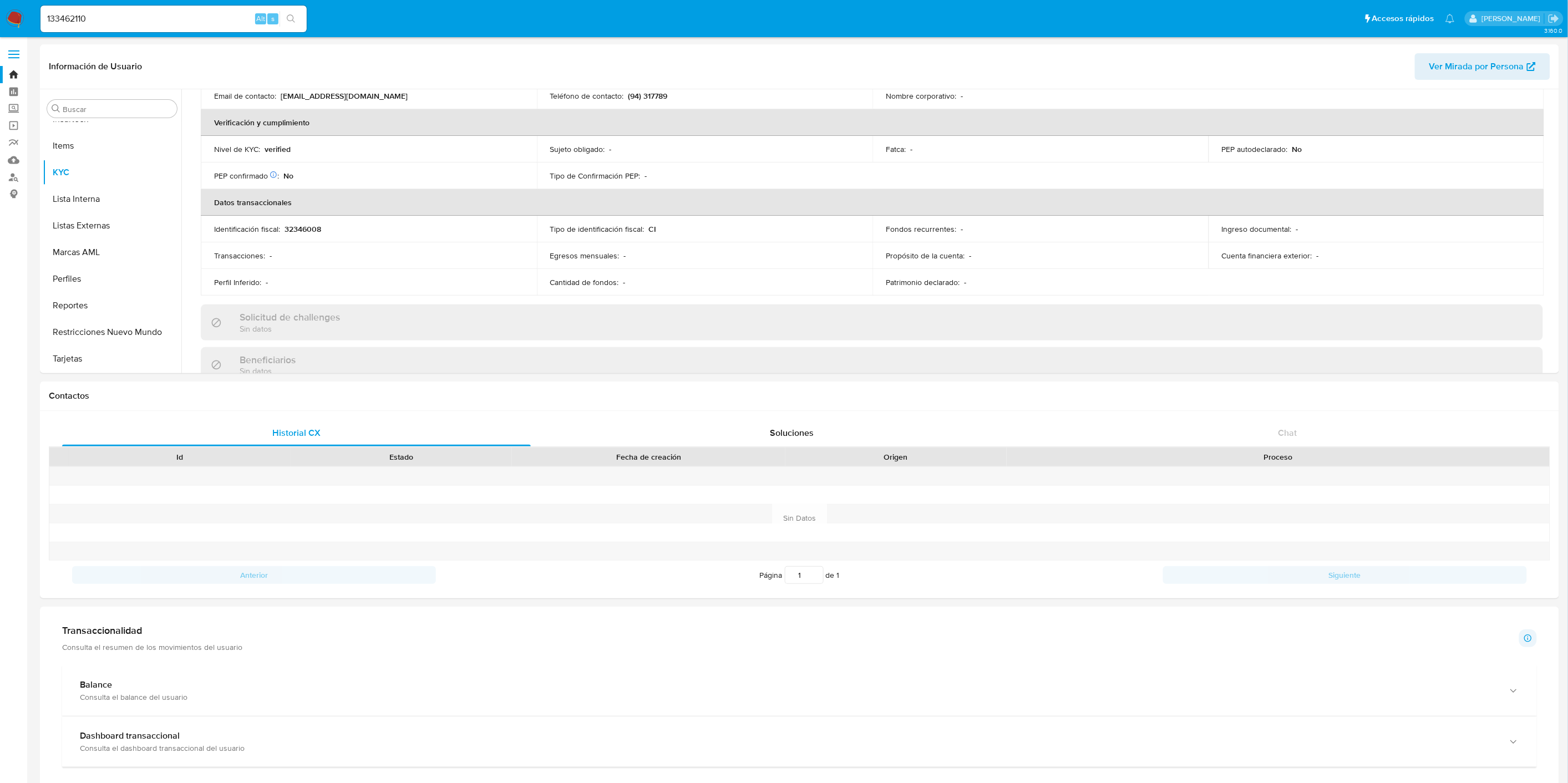
scroll to position [495, 0]
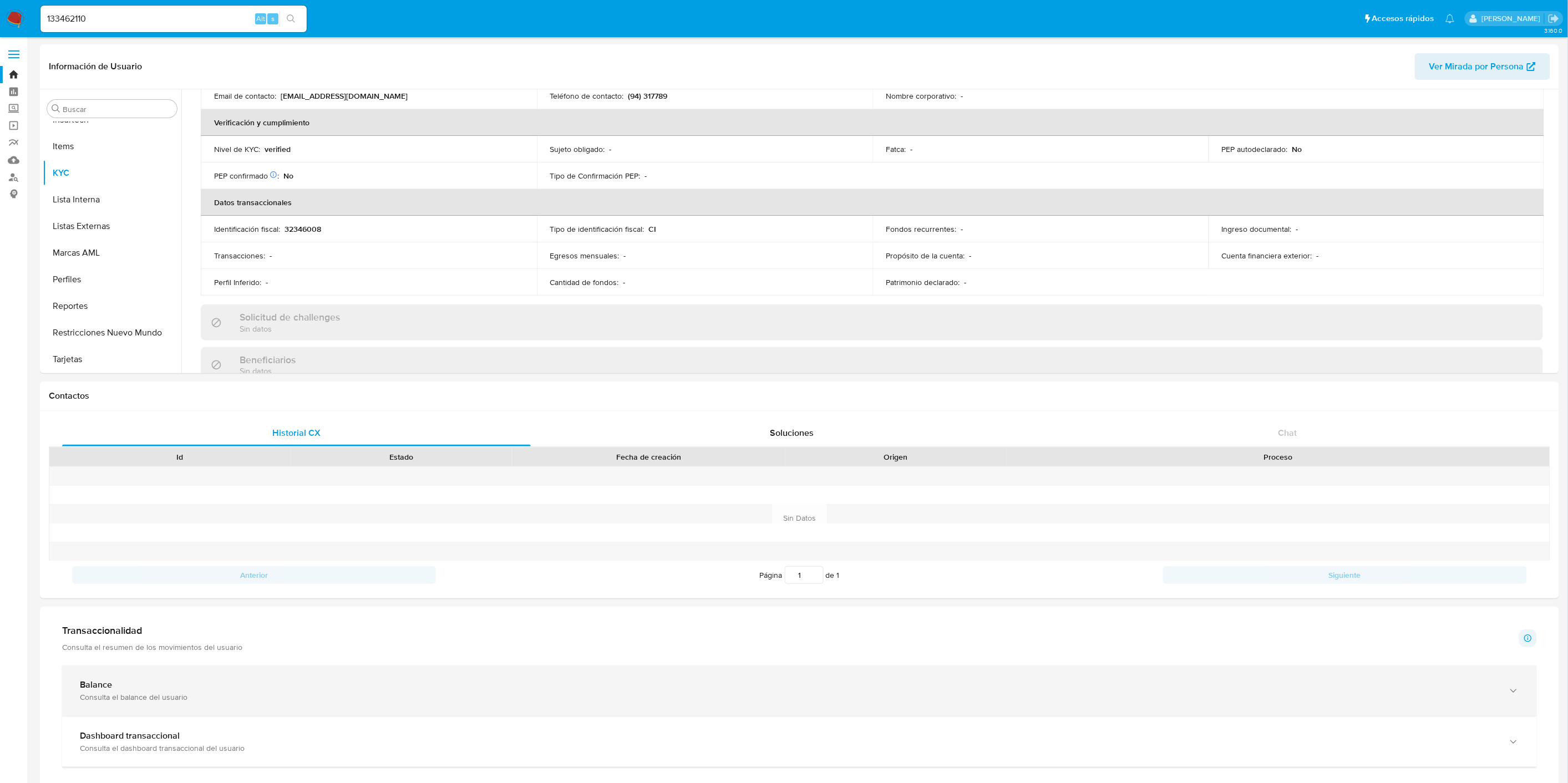
click at [153, 697] on div "Consulta el balance del usuario" at bounding box center [788, 697] width 1417 height 10
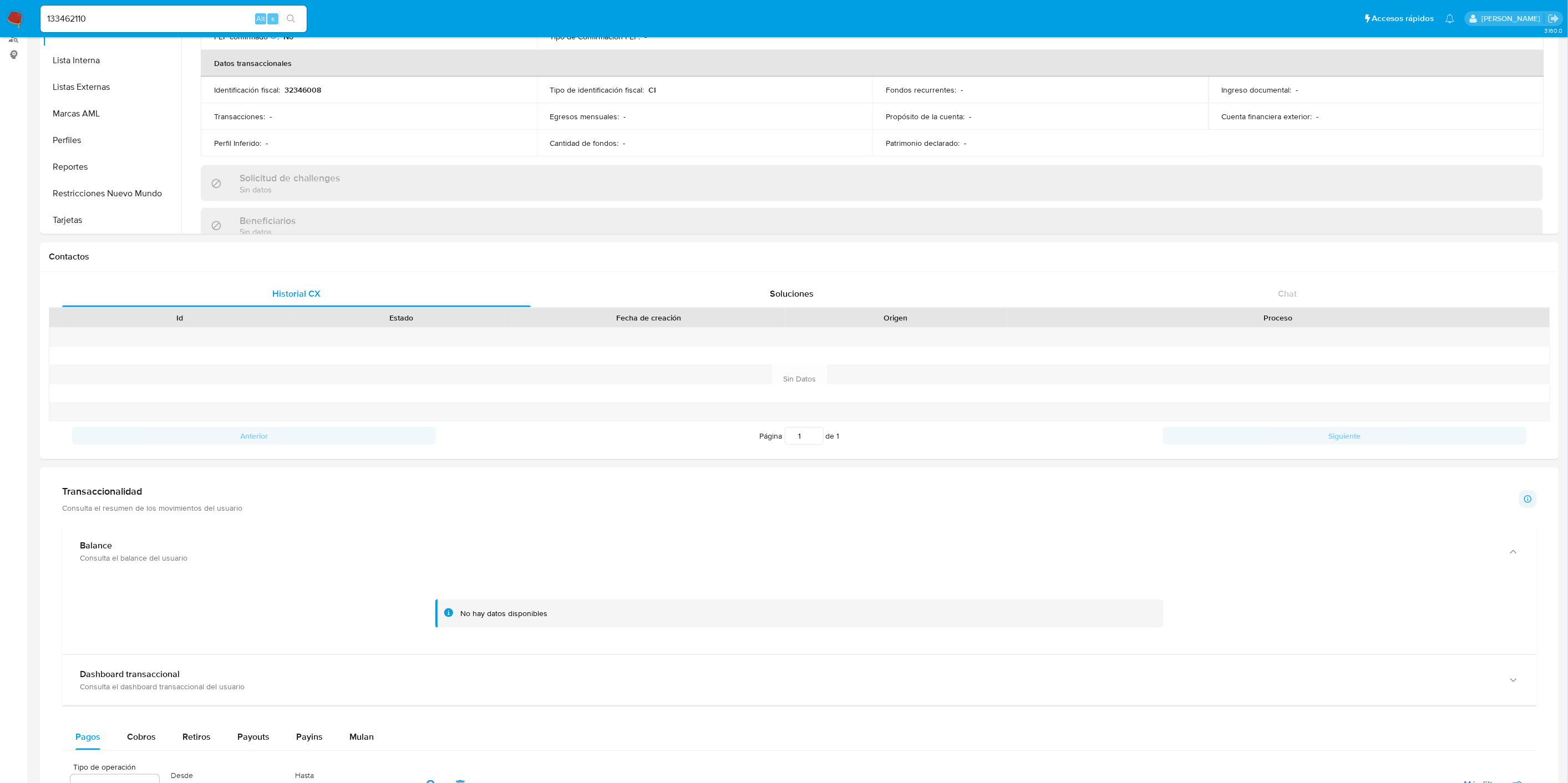
scroll to position [308, 0]
